Goal: Find specific page/section: Find specific page/section

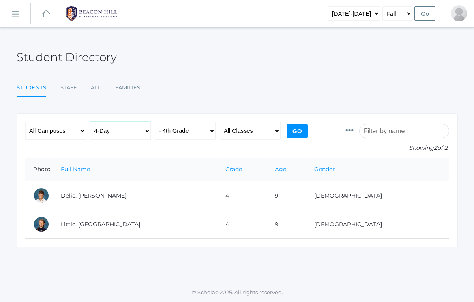
select select "any"
select select "1972"
click at [303, 132] on input "Go" at bounding box center [296, 131] width 21 height 14
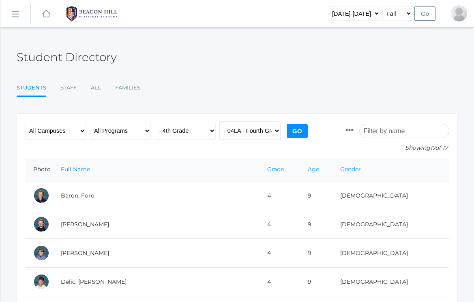
select select "any"
select select "4-Day Collaborative"
click at [299, 132] on input "Go" at bounding box center [296, 131] width 21 height 14
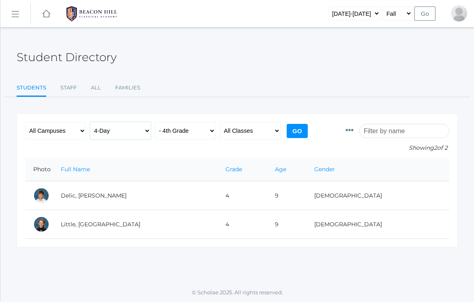
select select "Collaborative"
click at [301, 131] on input "Go" at bounding box center [296, 131] width 21 height 14
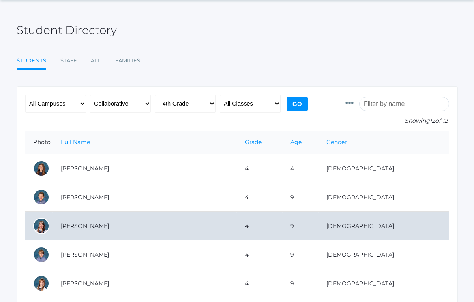
scroll to position [25, 0]
